Goal: Use online tool/utility: Utilize a website feature to perform a specific function

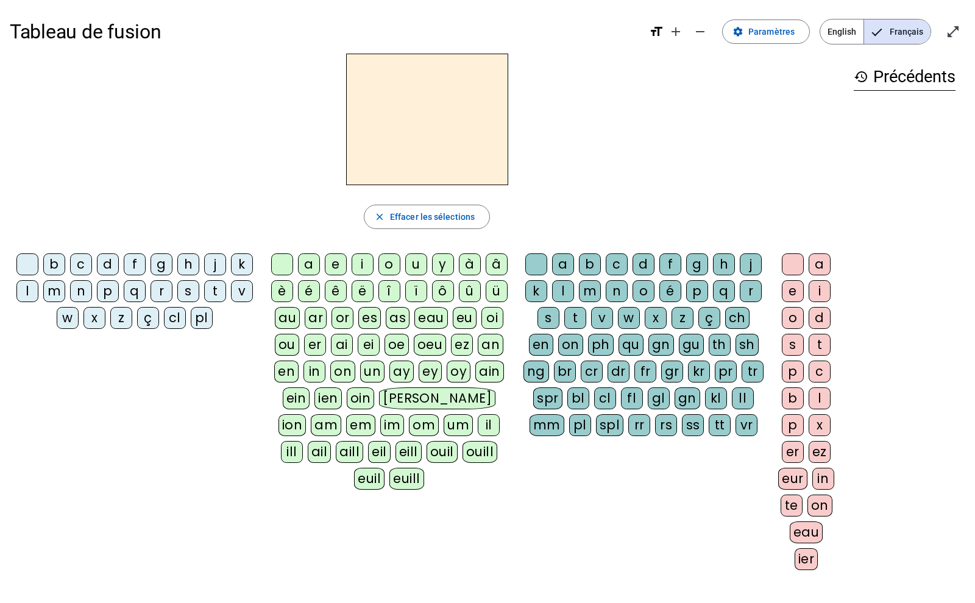
click at [766, 202] on div "close [PERSON_NAME] les sélections b c d f g h j k l m n p q r s t v w x z ç cl…" at bounding box center [427, 317] width 834 height 526
click at [130, 288] on div "q" at bounding box center [135, 291] width 22 height 22
click at [302, 259] on div "a" at bounding box center [309, 264] width 22 height 22
click at [399, 219] on span "Effacer les sélections" at bounding box center [432, 217] width 85 height 15
click at [113, 292] on div "p" at bounding box center [108, 291] width 22 height 22
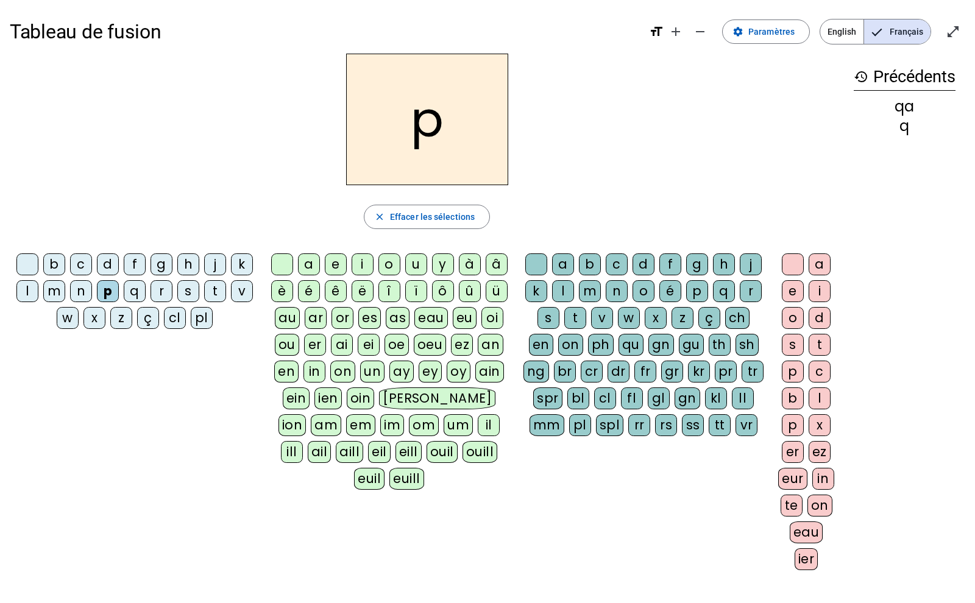
click at [303, 261] on div "a" at bounding box center [309, 264] width 22 height 22
click at [749, 289] on div "r" at bounding box center [750, 291] width 22 height 22
click at [407, 118] on h2 "par" at bounding box center [427, 120] width 162 height 132
click at [108, 292] on div "p" at bounding box center [108, 291] width 22 height 22
click at [83, 265] on div "c" at bounding box center [81, 264] width 22 height 22
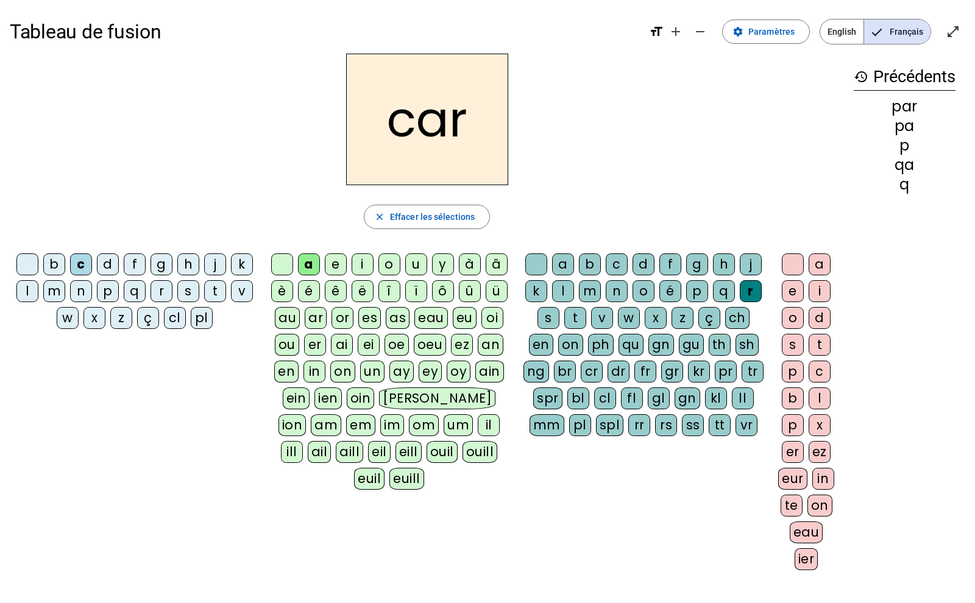
click at [560, 289] on div "l" at bounding box center [563, 291] width 22 height 22
click at [233, 294] on div "v" at bounding box center [242, 291] width 22 height 22
click at [58, 260] on div "b" at bounding box center [54, 264] width 22 height 22
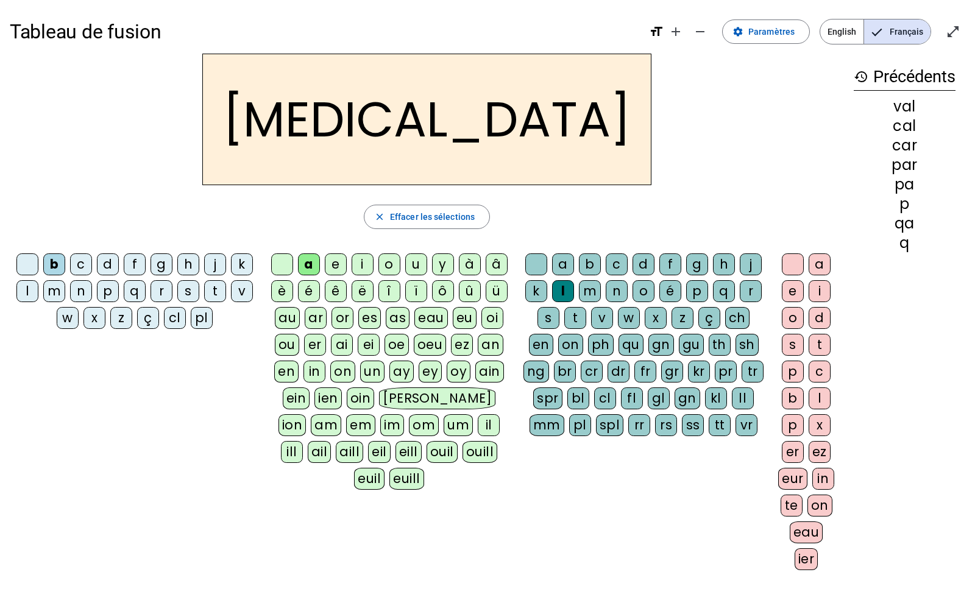
click at [610, 264] on div "c" at bounding box center [616, 264] width 22 height 22
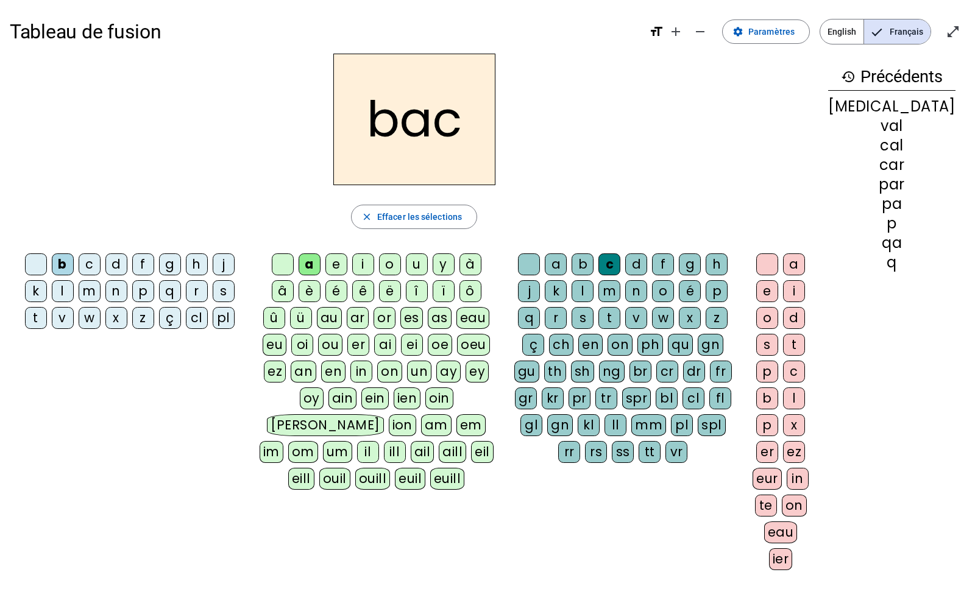
click at [213, 291] on div "s" at bounding box center [224, 291] width 22 height 22
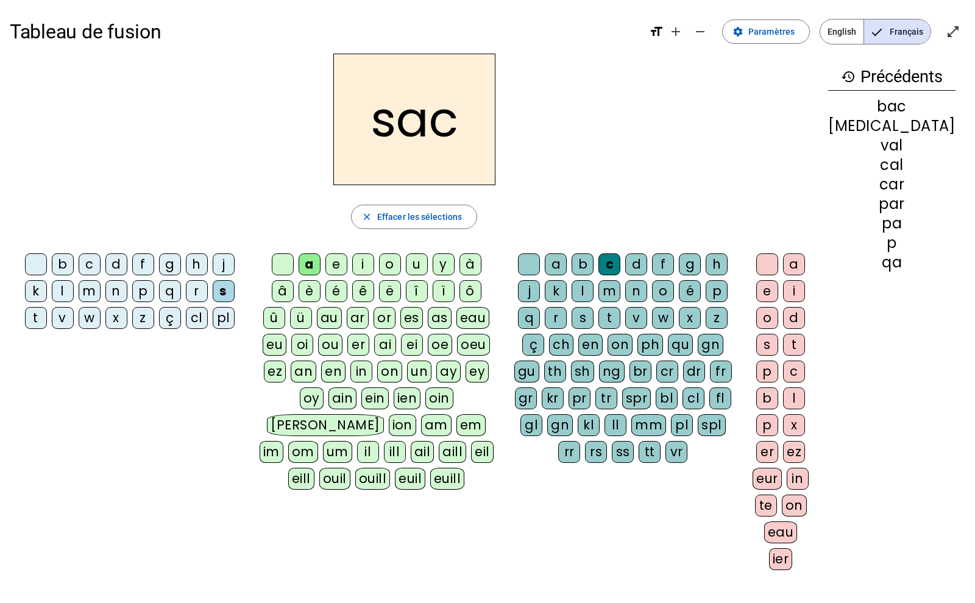
click at [571, 295] on div "l" at bounding box center [582, 291] width 22 height 22
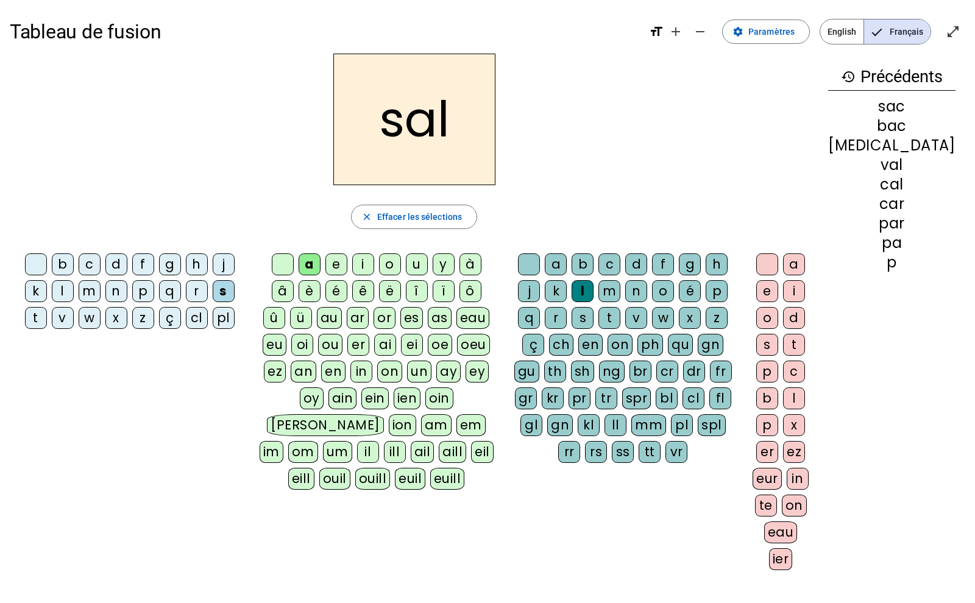
click at [571, 295] on div "l" at bounding box center [582, 291] width 22 height 22
click at [537, 266] on div at bounding box center [529, 264] width 22 height 22
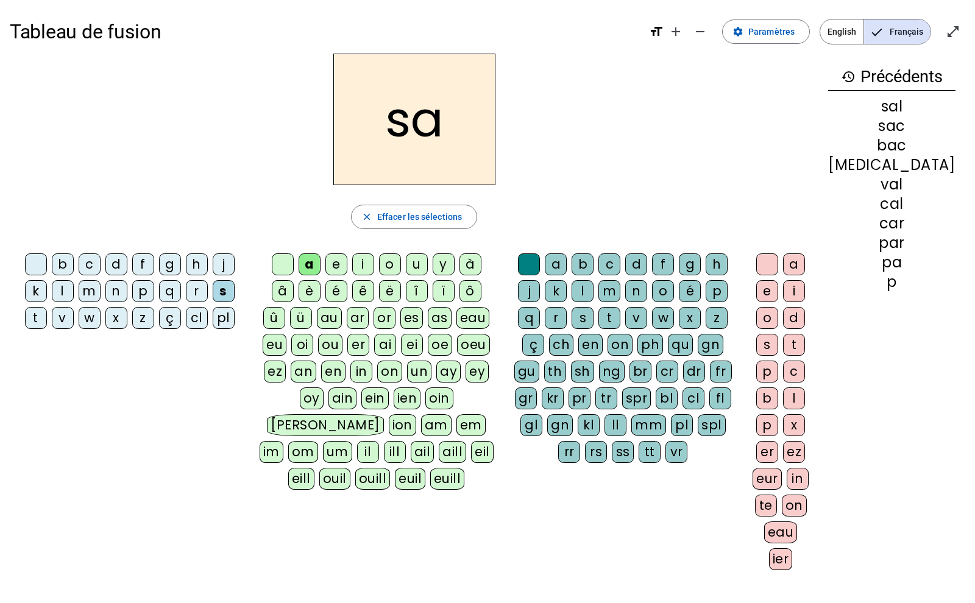
click at [415, 269] on div "u" at bounding box center [417, 264] width 22 height 22
click at [566, 307] on div "r" at bounding box center [556, 318] width 22 height 22
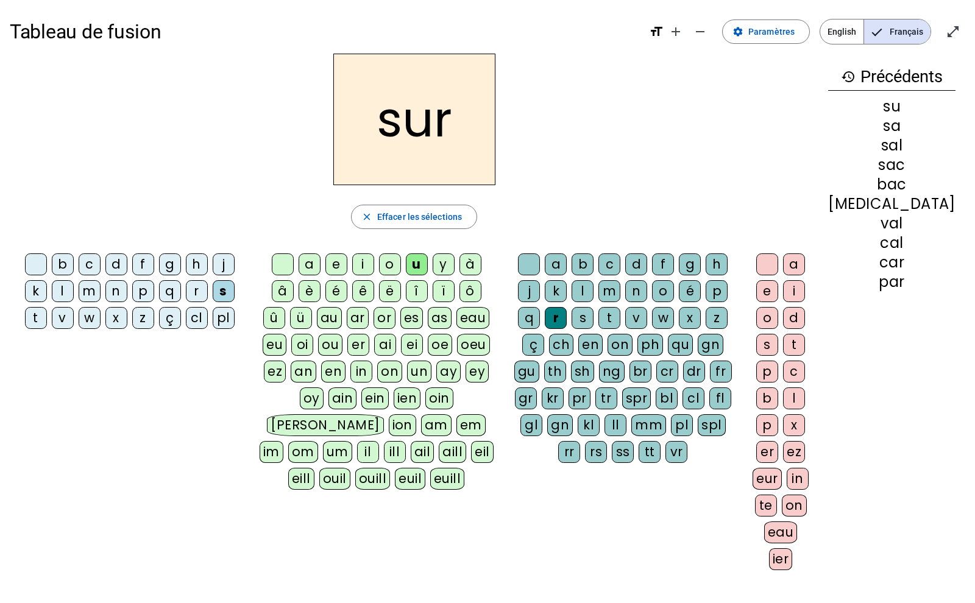
click at [79, 289] on div "m" at bounding box center [90, 291] width 22 height 22
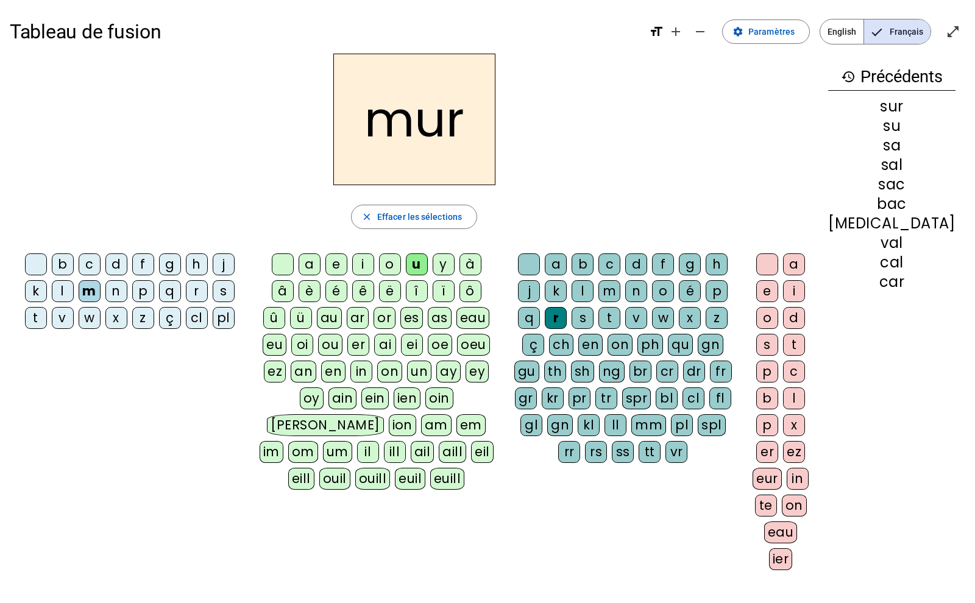
click at [111, 270] on div "d" at bounding box center [116, 264] width 22 height 22
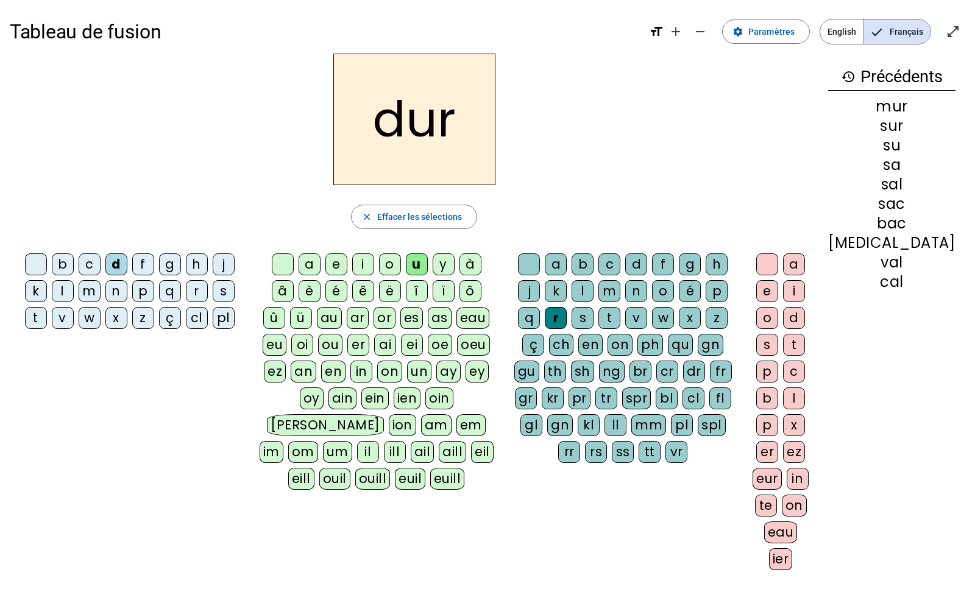
click at [132, 293] on div "p" at bounding box center [143, 291] width 22 height 22
